Goal: Information Seeking & Learning: Learn about a topic

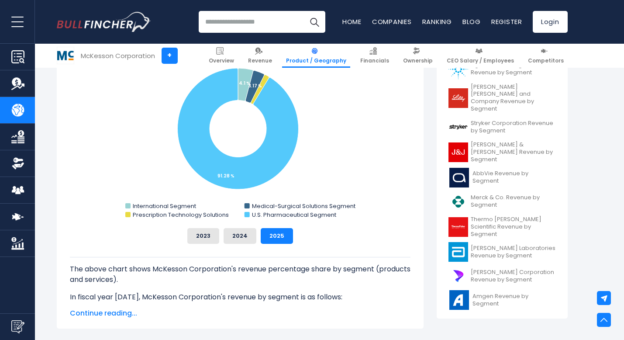
scroll to position [269, 0]
click at [207, 235] on button "2023" at bounding box center [203, 237] width 32 height 16
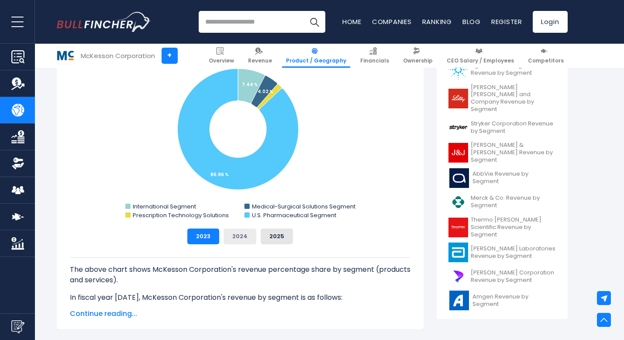
click at [232, 234] on button "2024" at bounding box center [240, 237] width 33 height 16
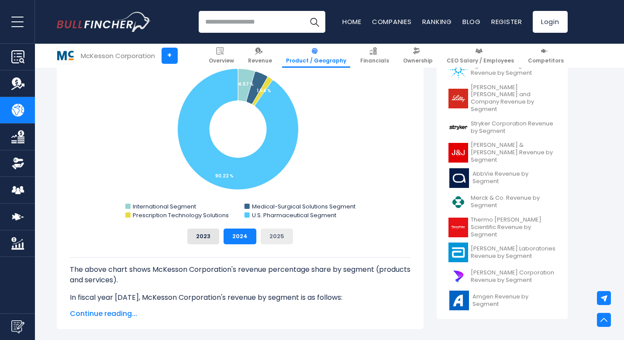
click at [270, 233] on button "2025" at bounding box center [277, 237] width 32 height 16
click at [202, 235] on button "2023" at bounding box center [203, 237] width 32 height 16
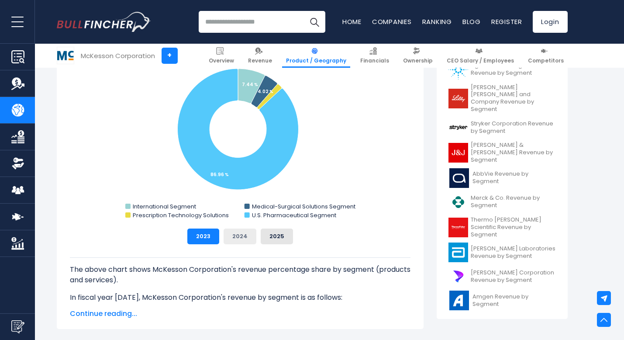
click at [234, 235] on button "2024" at bounding box center [240, 237] width 33 height 16
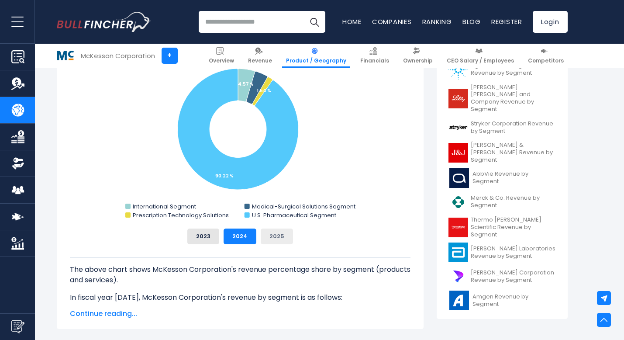
click at [275, 233] on button "2025" at bounding box center [277, 237] width 32 height 16
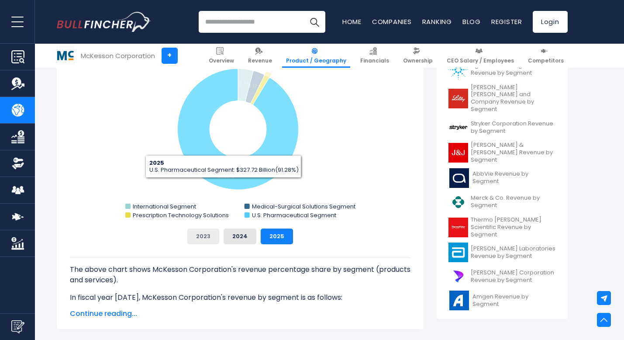
click at [208, 233] on button "2023" at bounding box center [203, 237] width 32 height 16
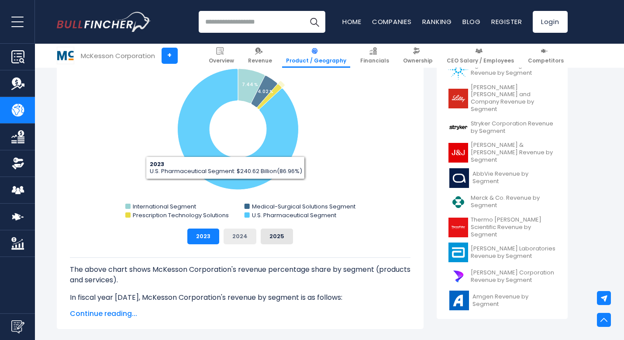
click at [241, 243] on button "2024" at bounding box center [240, 237] width 33 height 16
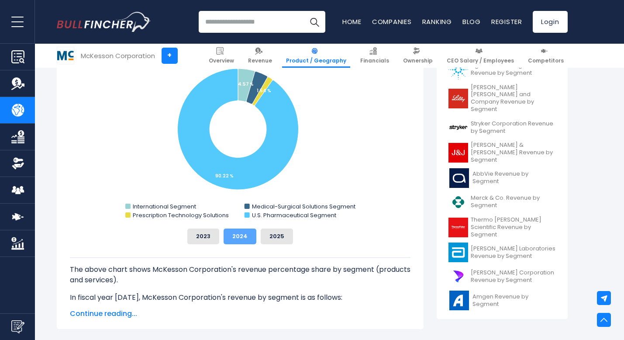
click at [241, 243] on button "2024" at bounding box center [240, 237] width 33 height 16
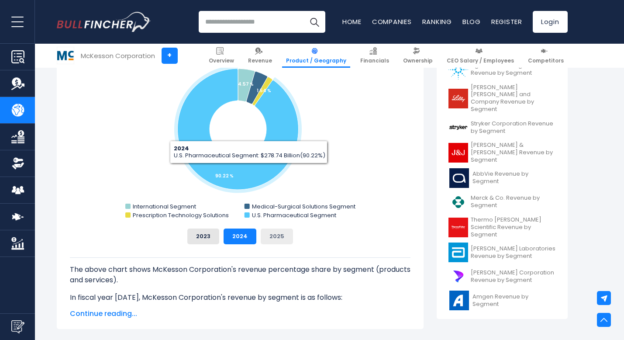
click at [278, 239] on button "2025" at bounding box center [277, 237] width 32 height 16
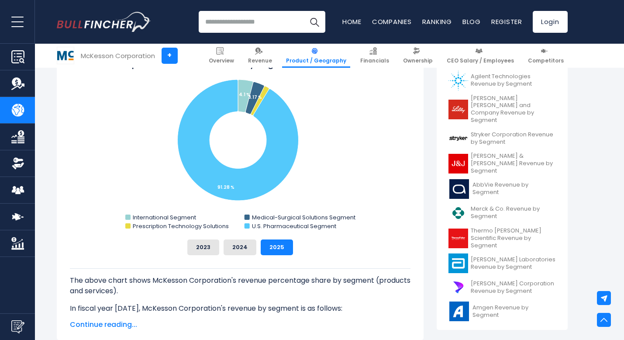
scroll to position [259, 0]
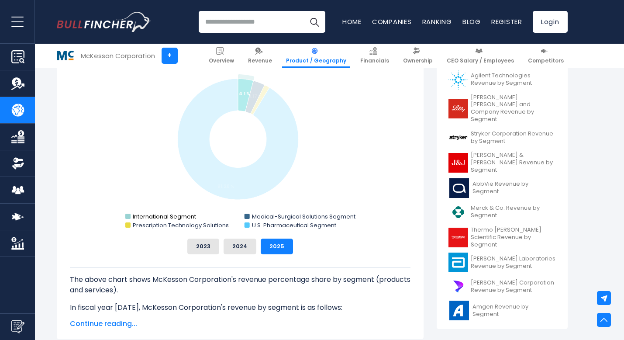
click at [173, 215] on text "International Segment" at bounding box center [164, 216] width 63 height 8
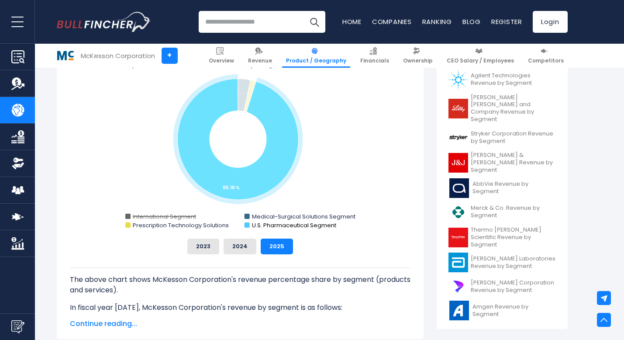
click at [264, 225] on text "U.S. Pharmaceutical Segment" at bounding box center [294, 225] width 84 height 8
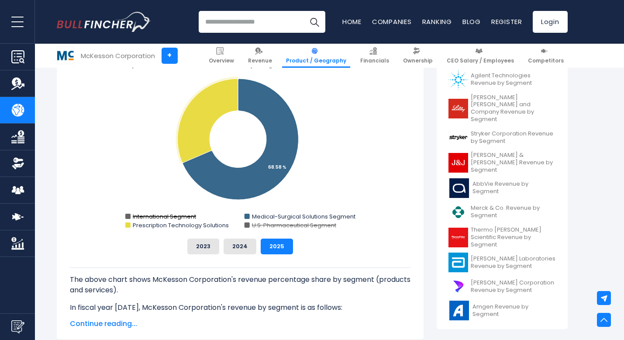
click at [182, 213] on text "International Segment" at bounding box center [164, 216] width 63 height 8
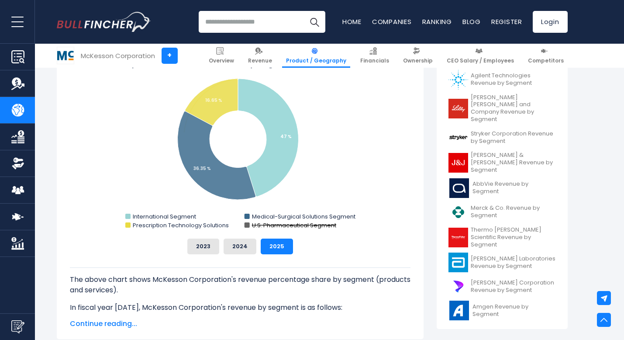
click at [251, 226] on rect "McKesson Corporation's Revenue Share by Segment" at bounding box center [240, 144] width 341 height 175
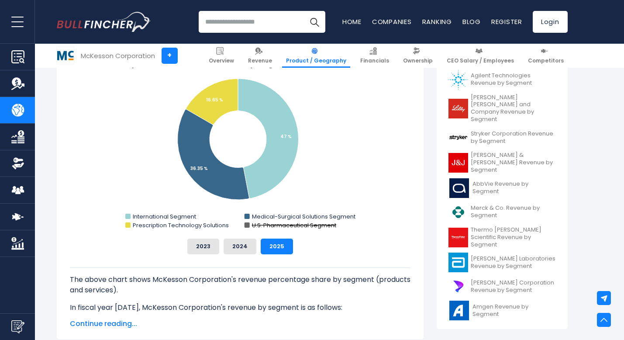
click at [266, 224] on text "U.S. Pharmaceutical Segment" at bounding box center [294, 225] width 84 height 8
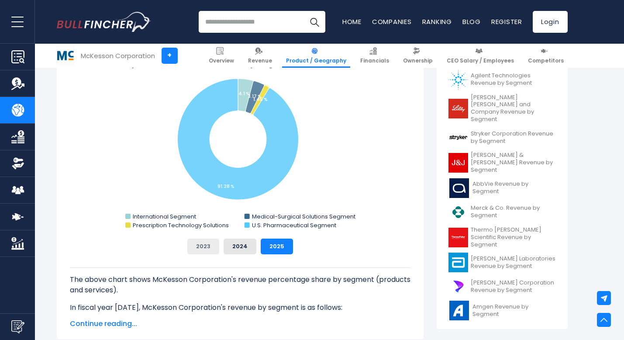
click at [192, 245] on button "2023" at bounding box center [203, 247] width 32 height 16
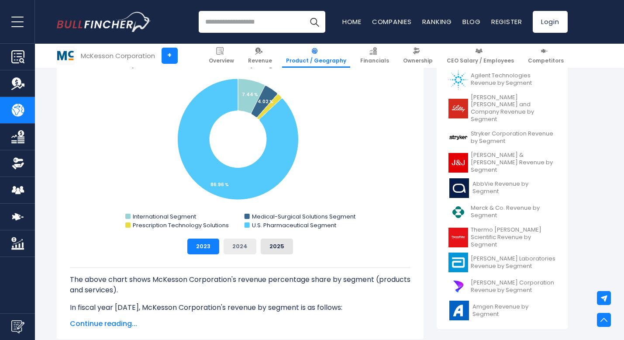
click at [234, 247] on button "2024" at bounding box center [240, 247] width 33 height 16
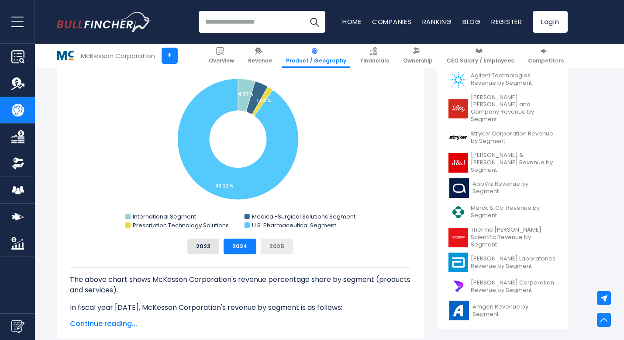
click at [269, 247] on button "2025" at bounding box center [277, 247] width 32 height 16
click at [213, 245] on button "2023" at bounding box center [203, 247] width 32 height 16
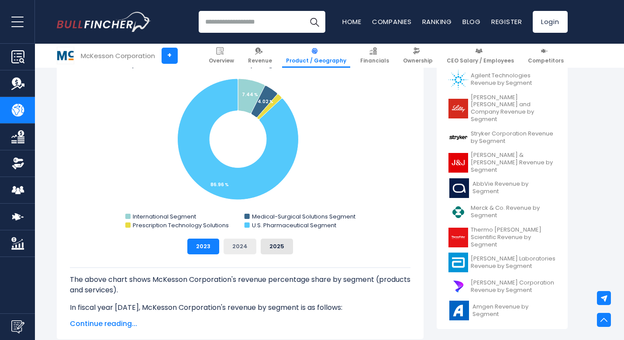
click at [231, 246] on button "2024" at bounding box center [240, 247] width 33 height 16
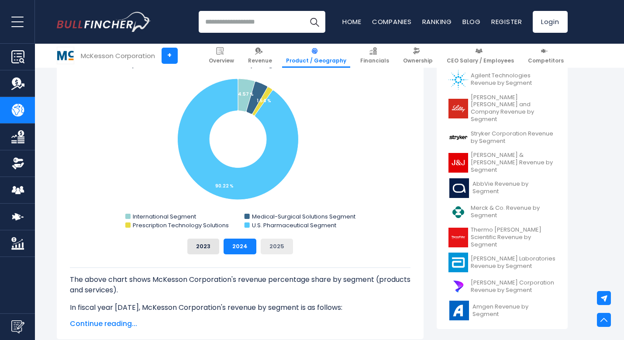
click at [274, 248] on button "2025" at bounding box center [277, 247] width 32 height 16
click at [207, 246] on button "2023" at bounding box center [203, 247] width 32 height 16
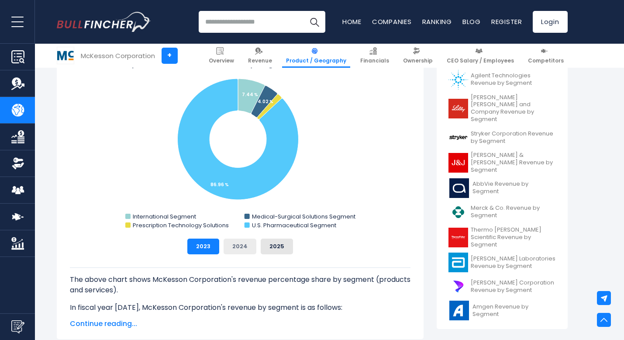
click at [235, 246] on button "2024" at bounding box center [240, 247] width 33 height 16
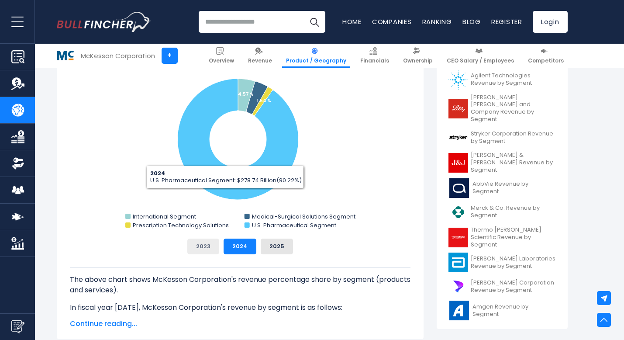
click at [199, 249] on button "2023" at bounding box center [203, 247] width 32 height 16
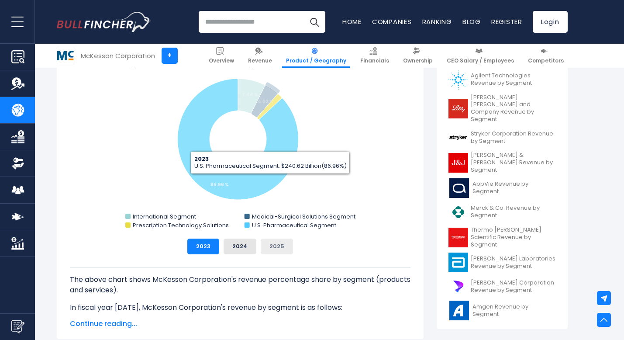
click at [271, 253] on button "2025" at bounding box center [277, 247] width 32 height 16
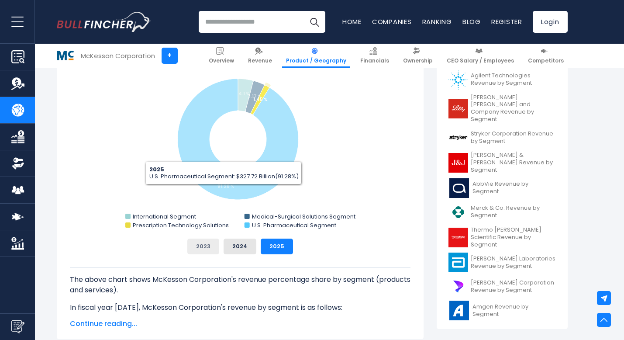
click at [209, 245] on button "2023" at bounding box center [203, 247] width 32 height 16
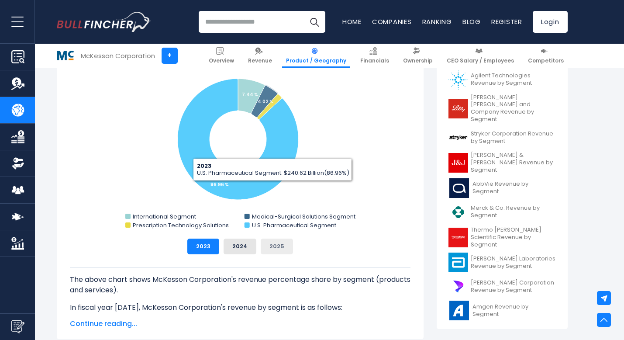
click at [274, 250] on button "2025" at bounding box center [277, 247] width 32 height 16
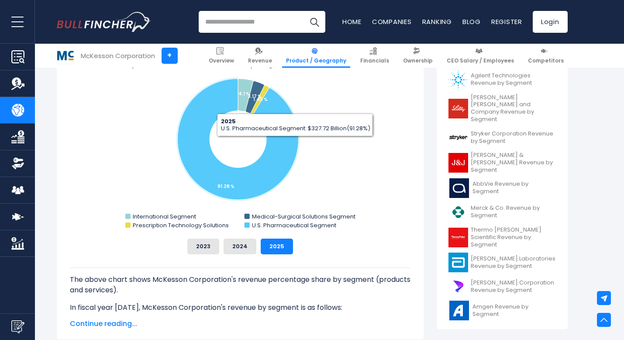
click at [305, 286] on p "The above chart shows McKesson Corporation's revenue percentage share by segmen…" at bounding box center [240, 284] width 341 height 21
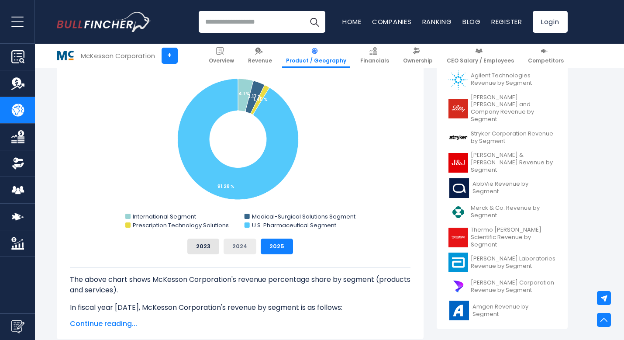
click at [242, 244] on button "2024" at bounding box center [240, 247] width 33 height 16
click at [208, 245] on button "2023" at bounding box center [203, 247] width 32 height 16
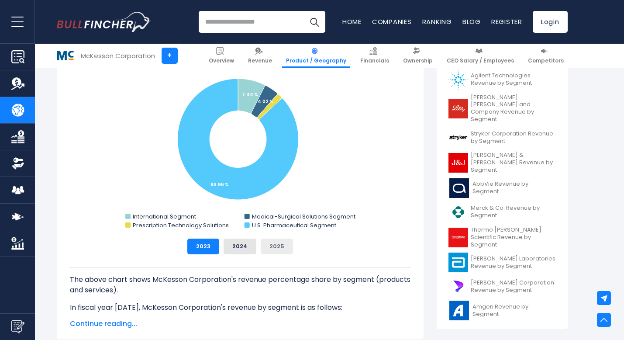
click at [284, 243] on button "2025" at bounding box center [277, 247] width 32 height 16
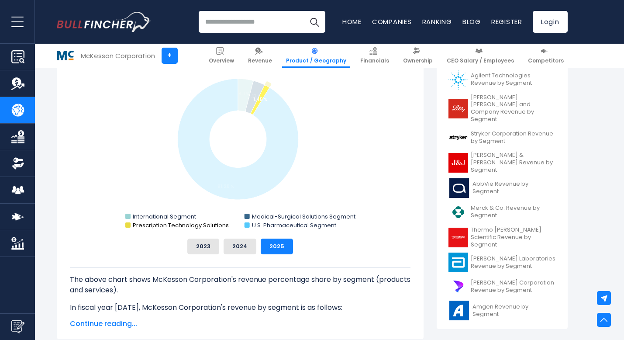
click at [204, 224] on text "Prescription Technology Solutions" at bounding box center [181, 225] width 96 height 8
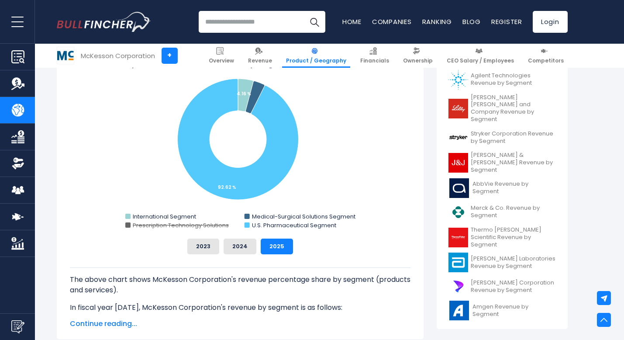
click at [220, 225] on text "Prescription Technology Solutions" at bounding box center [181, 225] width 96 height 8
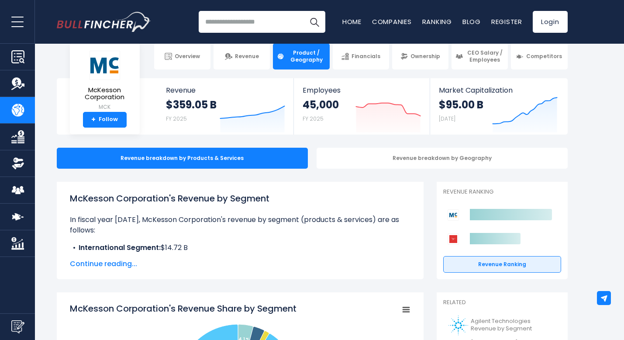
scroll to position [0, 0]
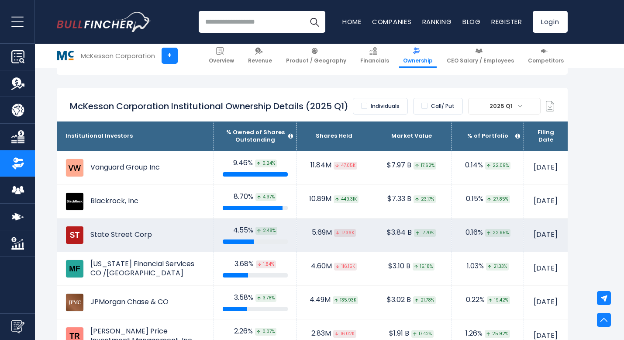
scroll to position [523, 0]
